Goal: Task Accomplishment & Management: Complete application form

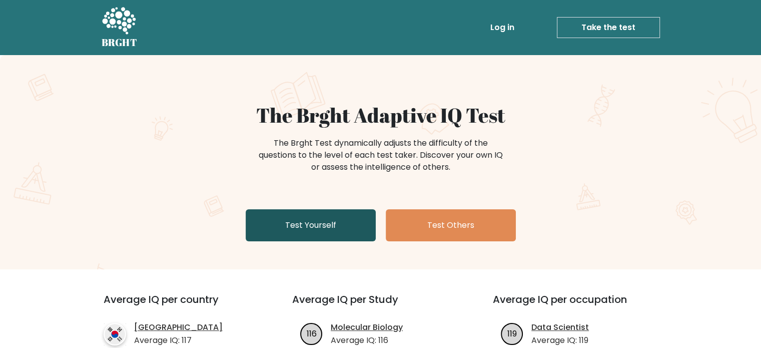
click at [345, 222] on link "Test Yourself" at bounding box center [311, 225] width 130 height 32
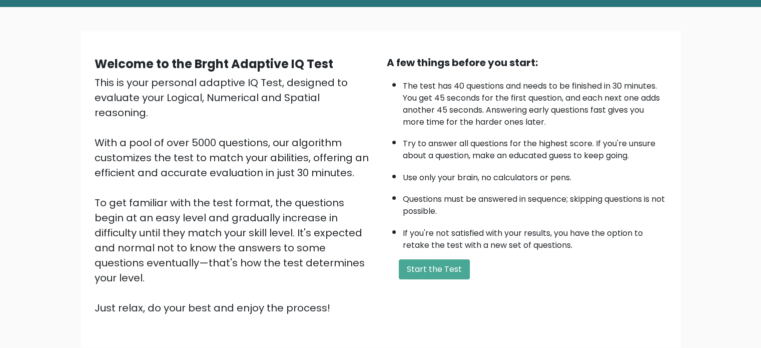
scroll to position [48, 0]
click at [428, 272] on button "Start the Test" at bounding box center [434, 269] width 71 height 20
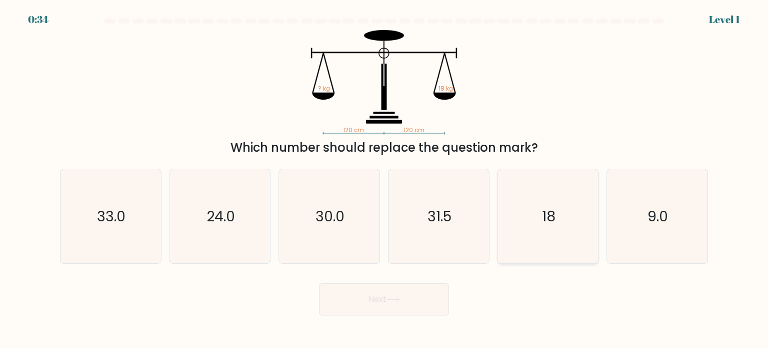
click at [547, 228] on icon "18" at bounding box center [548, 216] width 94 height 94
click at [385, 179] on input "e. 18" at bounding box center [384, 176] width 1 height 5
radio input "true"
click at [424, 292] on button "Next" at bounding box center [384, 299] width 130 height 32
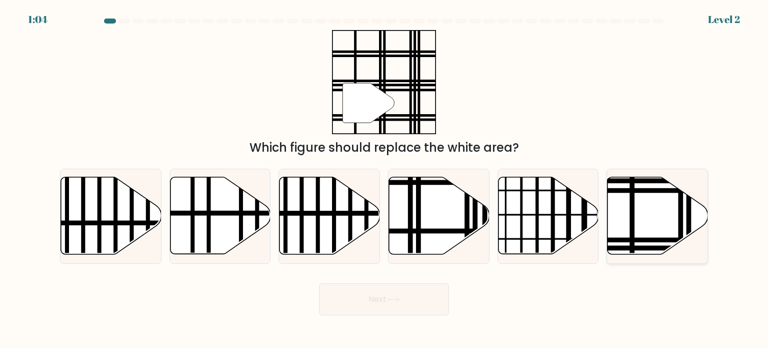
click at [646, 194] on icon at bounding box center [658, 215] width 101 height 77
click at [385, 179] on input "f." at bounding box center [384, 176] width 1 height 5
radio input "true"
click at [392, 310] on button "Next" at bounding box center [384, 299] width 130 height 32
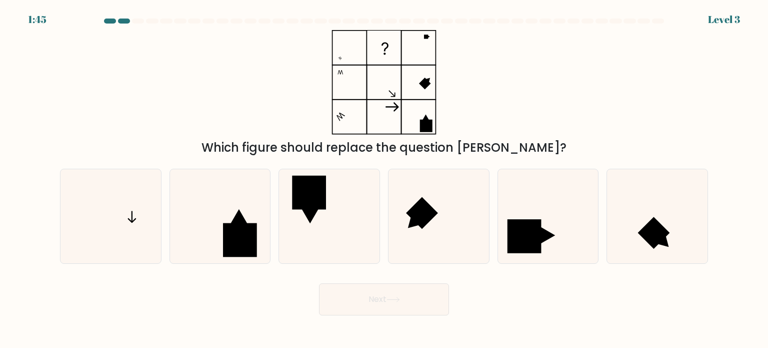
click at [392, 310] on button "Next" at bounding box center [384, 299] width 130 height 32
click at [147, 202] on icon at bounding box center [111, 216] width 94 height 94
click at [384, 179] on input "a." at bounding box center [384, 176] width 1 height 5
radio input "true"
click at [411, 307] on button "Next" at bounding box center [384, 299] width 130 height 32
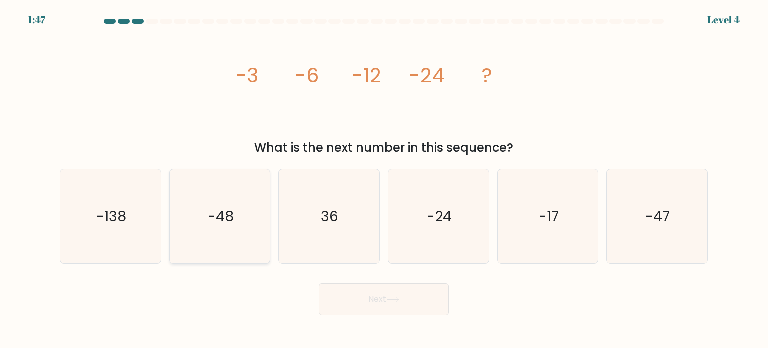
click at [205, 208] on icon "-48" at bounding box center [220, 216] width 94 height 94
click at [384, 179] on input "b. -48" at bounding box center [384, 176] width 1 height 5
radio input "true"
drag, startPoint x: 362, startPoint y: 319, endPoint x: 372, endPoint y: 304, distance: 18.5
click at [372, 304] on body "1:46 Level 4" at bounding box center [384, 174] width 768 height 348
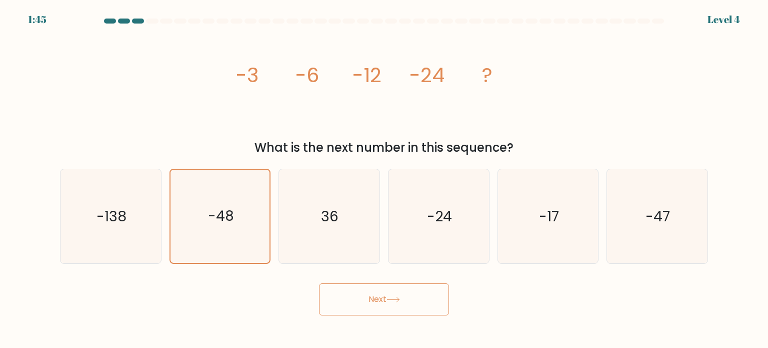
click at [372, 304] on button "Next" at bounding box center [384, 299] width 130 height 32
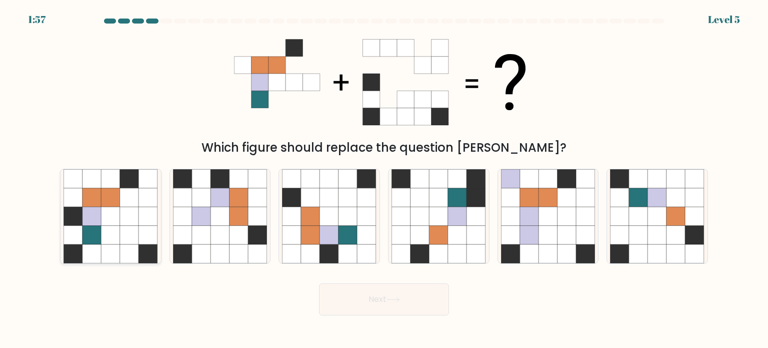
click at [91, 201] on icon at bounding box center [92, 197] width 19 height 19
click at [384, 179] on input "a." at bounding box center [384, 176] width 1 height 5
radio input "true"
click at [331, 295] on button "Next" at bounding box center [384, 299] width 130 height 32
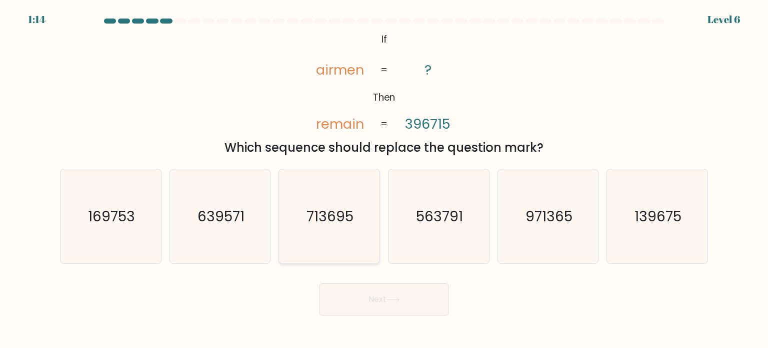
click at [323, 238] on icon "713695" at bounding box center [329, 216] width 94 height 94
click at [384, 179] on input "c. 713695" at bounding box center [384, 176] width 1 height 5
radio input "true"
click at [349, 290] on button "Next" at bounding box center [384, 299] width 130 height 32
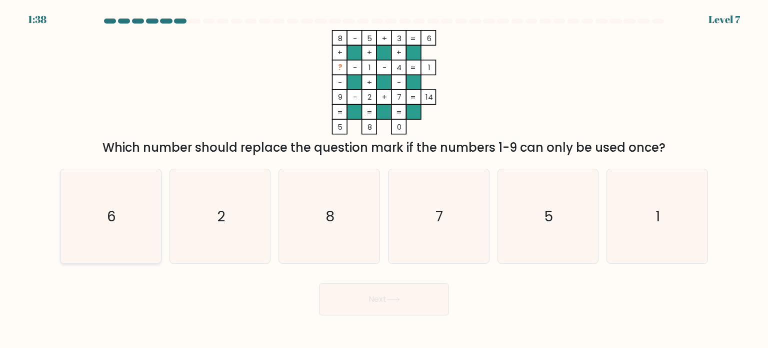
click at [132, 192] on icon "6" at bounding box center [111, 216] width 94 height 94
click at [384, 179] on input "a. 6" at bounding box center [384, 176] width 1 height 5
radio input "true"
click at [376, 304] on button "Next" at bounding box center [384, 299] width 130 height 32
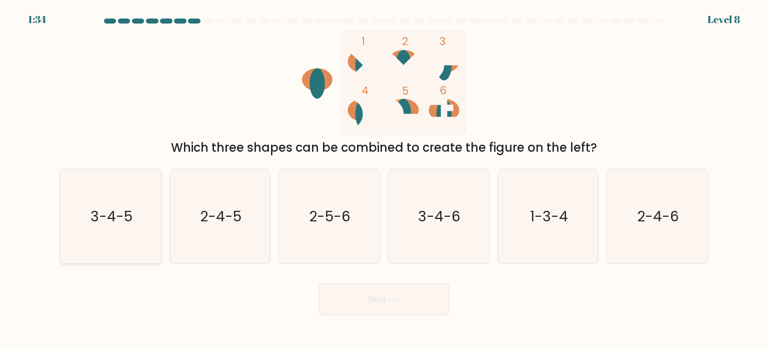
click at [122, 234] on icon "3-4-5" at bounding box center [111, 216] width 94 height 94
click at [384, 179] on input "a. 3-4-5" at bounding box center [384, 176] width 1 height 5
radio input "true"
click at [347, 310] on button "Next" at bounding box center [384, 299] width 130 height 32
click at [402, 303] on button "Next" at bounding box center [384, 299] width 130 height 32
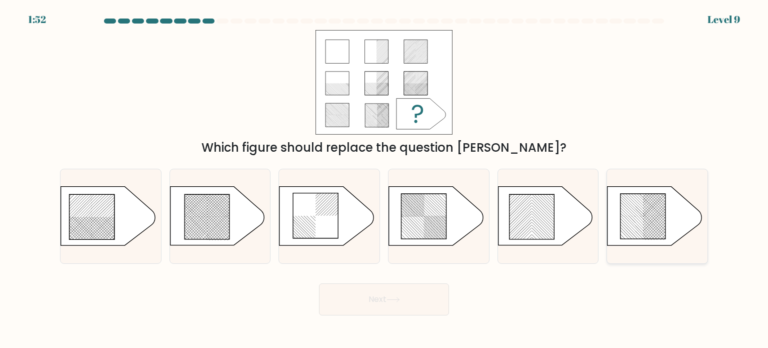
click at [614, 204] on icon at bounding box center [655, 216] width 94 height 59
click at [385, 179] on input "f." at bounding box center [384, 176] width 1 height 5
radio input "true"
click at [392, 304] on button "Next" at bounding box center [384, 299] width 130 height 32
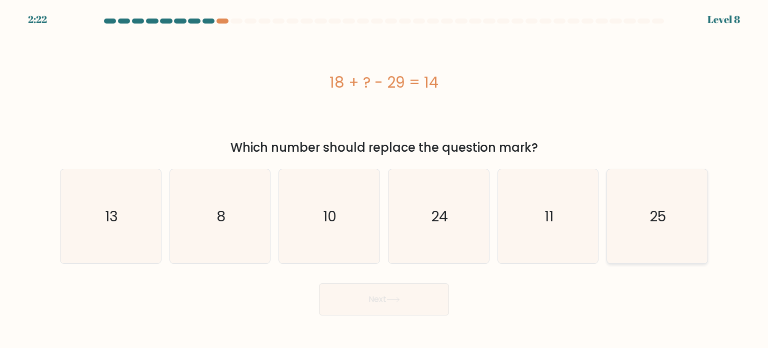
click at [685, 221] on icon "25" at bounding box center [657, 216] width 94 height 94
click at [385, 179] on input "f. 25" at bounding box center [384, 176] width 1 height 5
radio input "true"
click at [385, 310] on button "Next" at bounding box center [384, 299] width 130 height 32
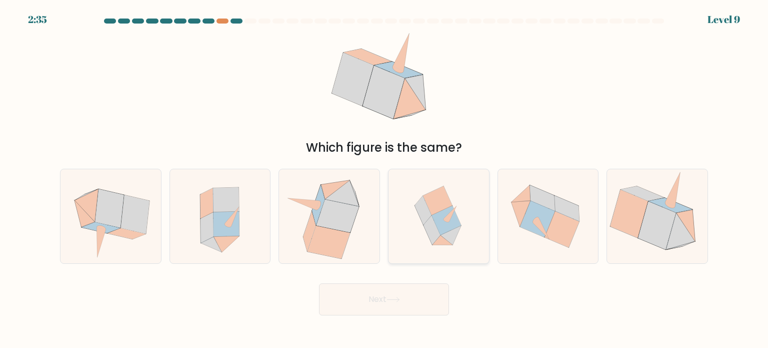
click at [438, 214] on icon at bounding box center [447, 221] width 30 height 30
click at [385, 179] on input "d." at bounding box center [384, 176] width 1 height 5
radio input "true"
click at [412, 293] on button "Next" at bounding box center [384, 299] width 130 height 32
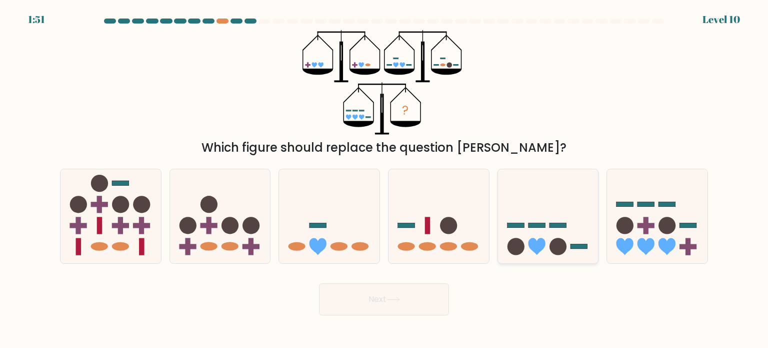
click at [528, 255] on icon at bounding box center [548, 216] width 101 height 83
click at [385, 179] on input "e." at bounding box center [384, 176] width 1 height 5
radio input "true"
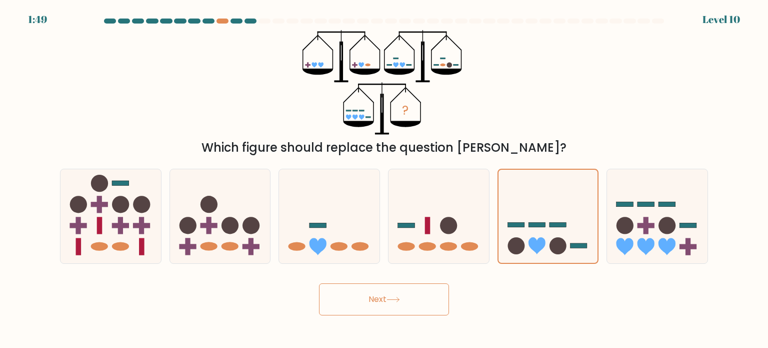
click at [398, 287] on button "Next" at bounding box center [384, 299] width 130 height 32
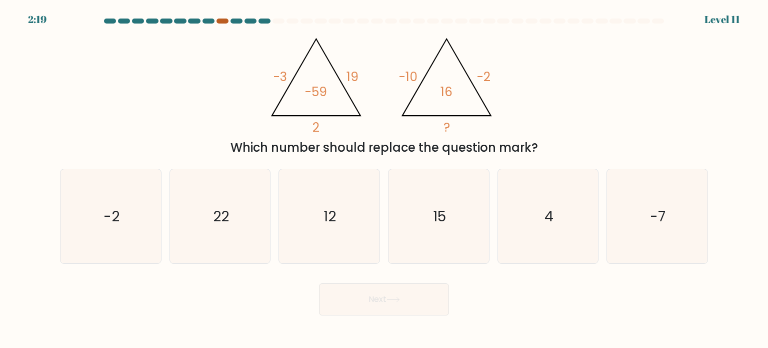
click at [225, 20] on div at bounding box center [223, 21] width 12 height 5
click at [225, 22] on div at bounding box center [223, 21] width 12 height 5
click at [552, 222] on text "4" at bounding box center [549, 216] width 9 height 20
click at [385, 179] on input "e. 4" at bounding box center [384, 176] width 1 height 5
radio input "true"
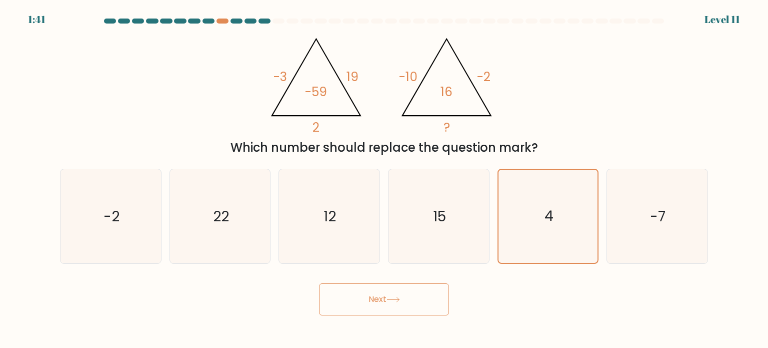
click at [406, 305] on button "Next" at bounding box center [384, 299] width 130 height 32
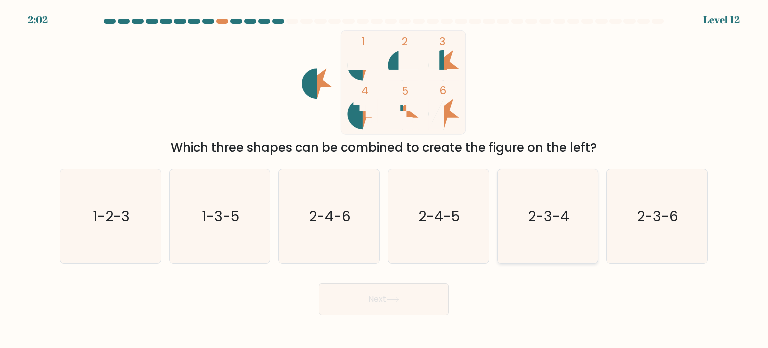
click at [535, 210] on text "2-3-4" at bounding box center [549, 216] width 42 height 20
click at [385, 179] on input "e. 2-3-4" at bounding box center [384, 176] width 1 height 5
radio input "true"
click at [423, 307] on button "Next" at bounding box center [384, 299] width 130 height 32
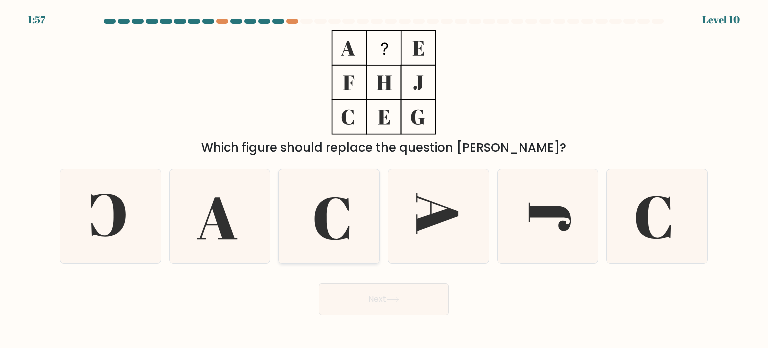
click at [350, 206] on icon at bounding box center [329, 216] width 94 height 94
click at [384, 179] on input "c." at bounding box center [384, 176] width 1 height 5
radio input "true"
click at [367, 307] on button "Next" at bounding box center [384, 299] width 130 height 32
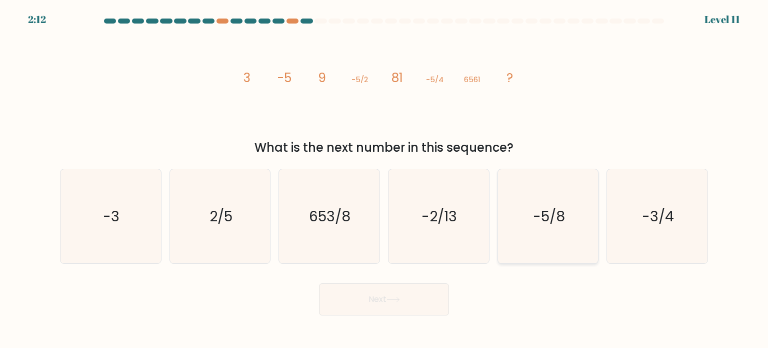
click at [535, 209] on text "-5/8" at bounding box center [549, 216] width 32 height 20
click at [385, 179] on input "e. -5/8" at bounding box center [384, 176] width 1 height 5
radio input "true"
click at [421, 310] on button "Next" at bounding box center [384, 299] width 130 height 32
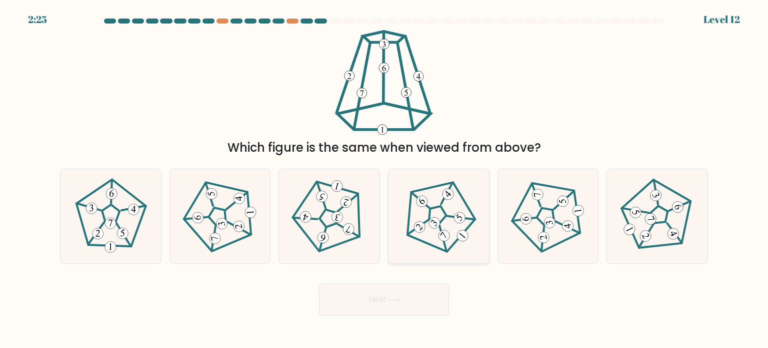
click at [453, 234] on icon at bounding box center [439, 216] width 76 height 76
click at [385, 179] on input "d." at bounding box center [384, 176] width 1 height 5
radio input "true"
click at [394, 308] on button "Next" at bounding box center [384, 299] width 130 height 32
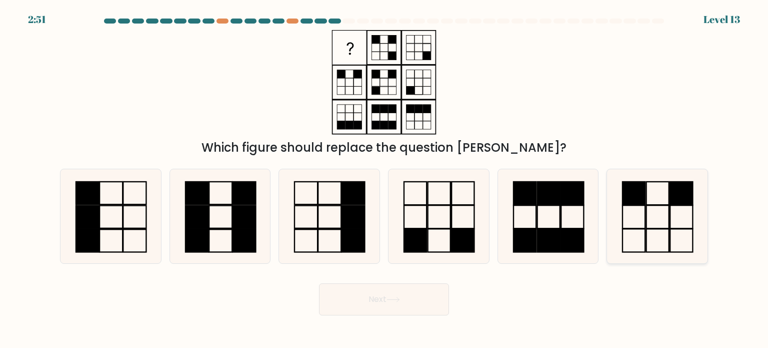
click at [651, 211] on icon at bounding box center [657, 216] width 94 height 94
click at [385, 179] on input "f." at bounding box center [384, 176] width 1 height 5
radio input "true"
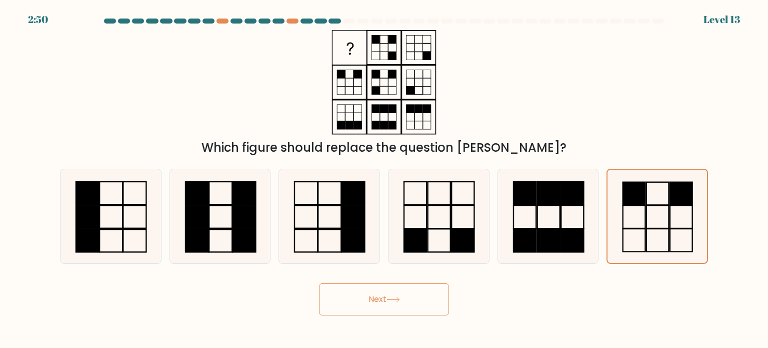
click at [405, 306] on button "Next" at bounding box center [384, 299] width 130 height 32
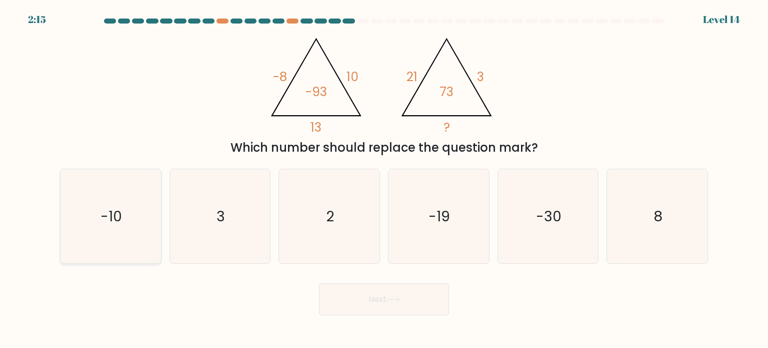
click at [135, 240] on icon "-10" at bounding box center [111, 216] width 94 height 94
click at [384, 179] on input "a. -10" at bounding box center [384, 176] width 1 height 5
radio input "true"
click at [372, 304] on button "Next" at bounding box center [384, 299] width 130 height 32
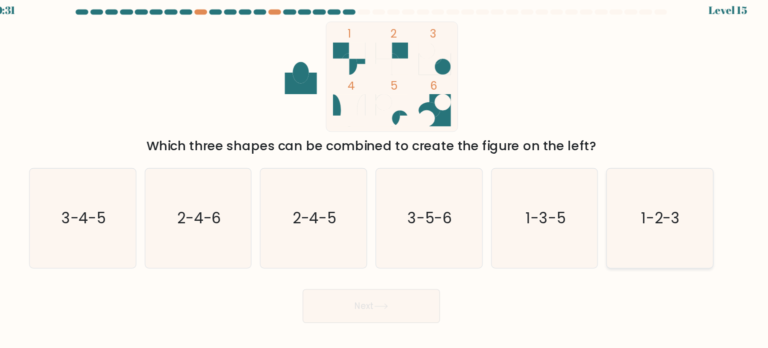
click at [615, 187] on icon "1-2-3" at bounding box center [657, 216] width 94 height 94
click at [385, 179] on input "f. 1-2-3" at bounding box center [384, 176] width 1 height 5
radio input "true"
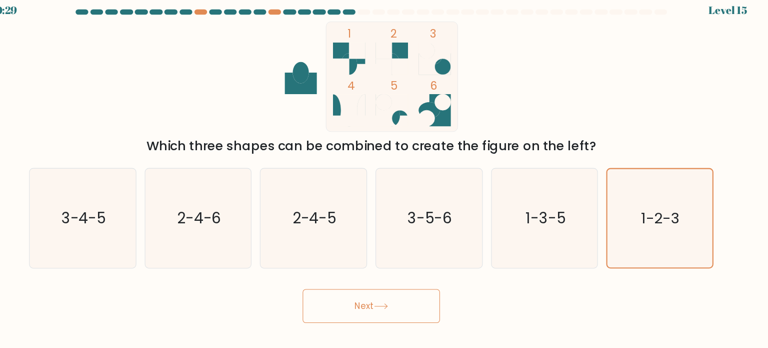
click at [375, 311] on button "Next" at bounding box center [384, 299] width 130 height 32
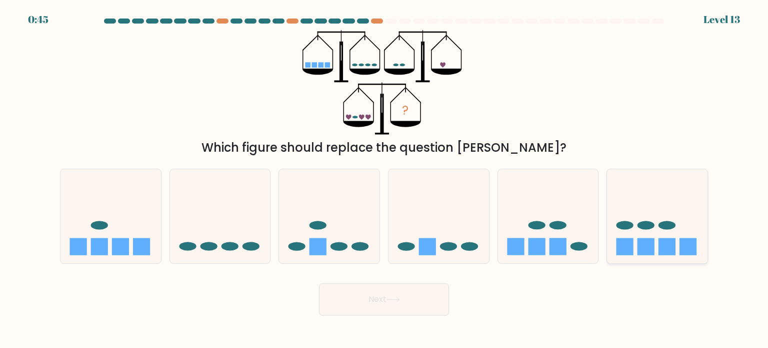
click at [650, 228] on ellipse at bounding box center [646, 225] width 17 height 9
click at [385, 179] on input "f." at bounding box center [384, 176] width 1 height 5
radio input "true"
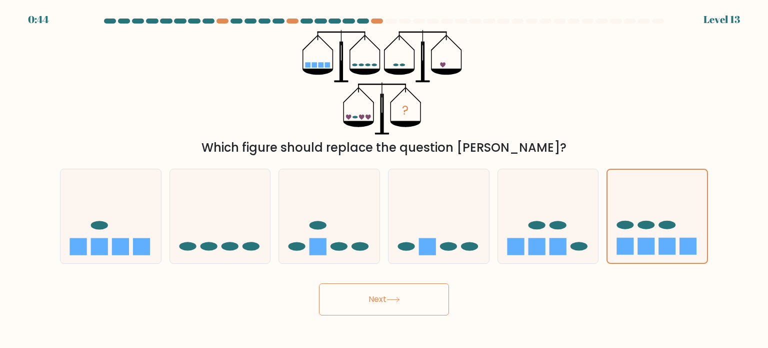
click at [413, 292] on button "Next" at bounding box center [384, 299] width 130 height 32
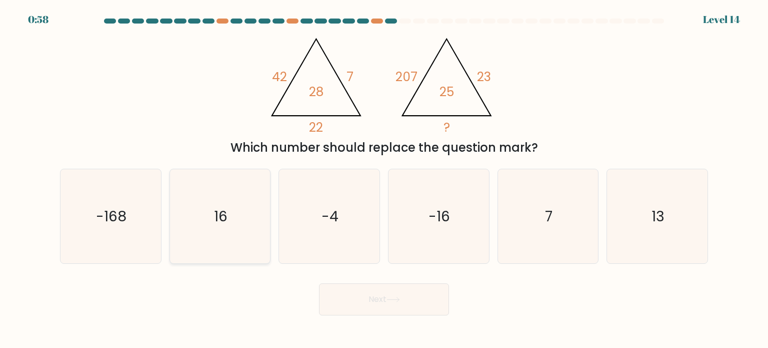
click at [215, 206] on icon "16" at bounding box center [220, 216] width 94 height 94
click at [384, 179] on input "b. 16" at bounding box center [384, 176] width 1 height 5
radio input "true"
click at [398, 311] on button "Next" at bounding box center [384, 299] width 130 height 32
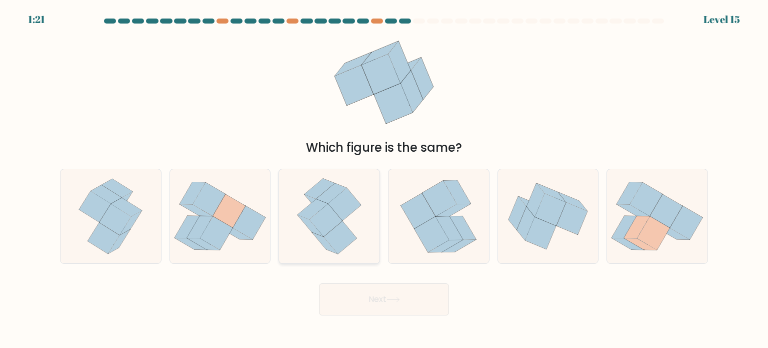
click at [351, 211] on icon at bounding box center [344, 204] width 33 height 33
click at [384, 179] on input "c." at bounding box center [384, 176] width 1 height 5
radio input "true"
click at [390, 301] on icon at bounding box center [394, 300] width 14 height 6
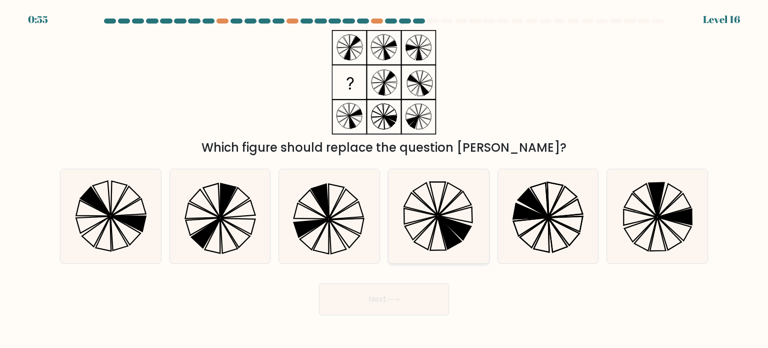
click at [440, 203] on icon at bounding box center [439, 216] width 94 height 94
click at [385, 179] on input "d." at bounding box center [384, 176] width 1 height 5
radio input "true"
click at [408, 294] on button "Next" at bounding box center [384, 299] width 130 height 32
